Goal: Browse casually

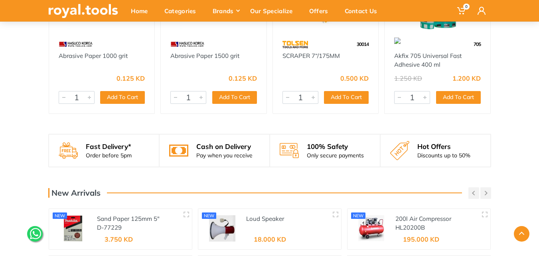
scroll to position [638, 0]
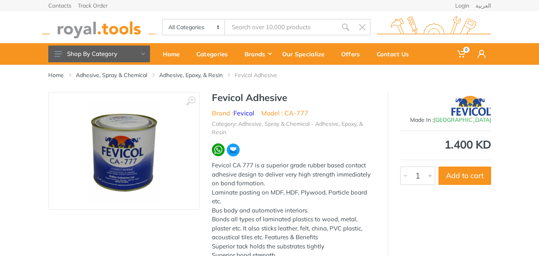
click at [82, 28] on img at bounding box center [99, 27] width 114 height 22
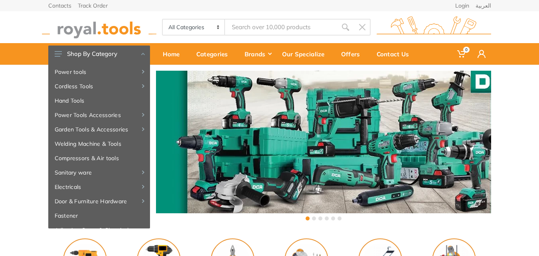
click at [523, 121] on div "‹ ›" at bounding box center [269, 146] width 539 height 163
click at [3, 97] on div "‹ ›" at bounding box center [269, 146] width 539 height 163
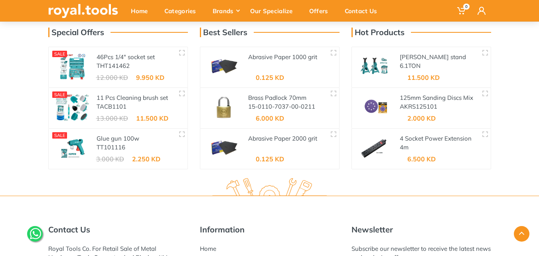
scroll to position [1453, 0]
